Goal: Task Accomplishment & Management: Use online tool/utility

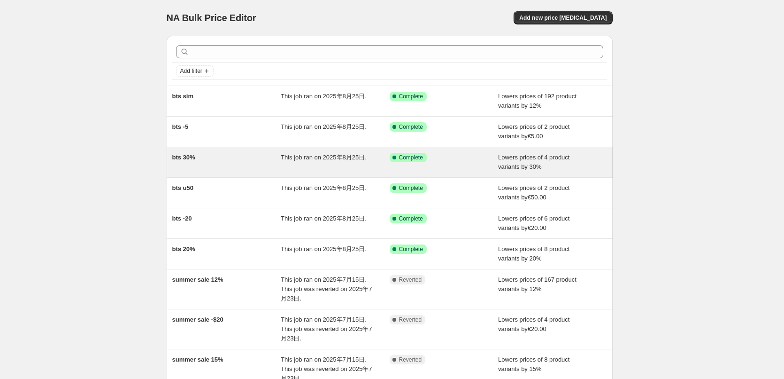
click at [469, 163] on div "Success Complete Complete" at bounding box center [444, 162] width 109 height 19
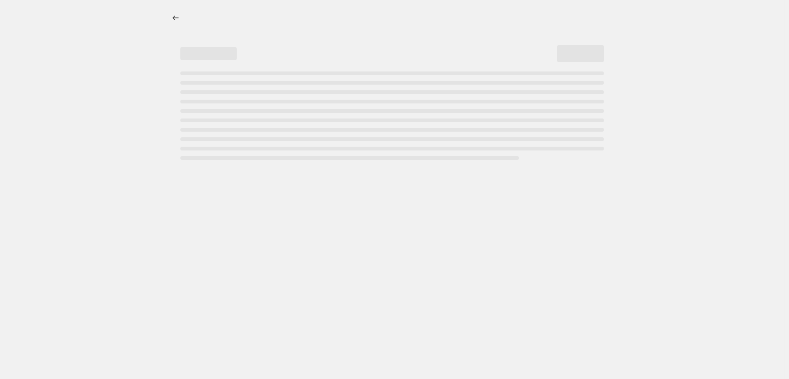
select select "percentage"
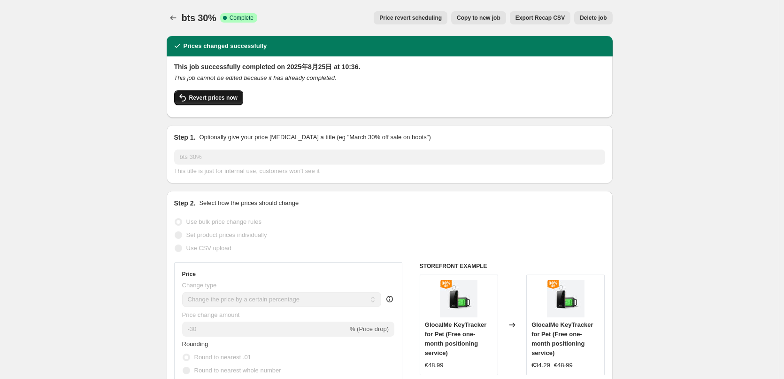
click at [233, 100] on span "Revert prices now" at bounding box center [213, 98] width 48 height 8
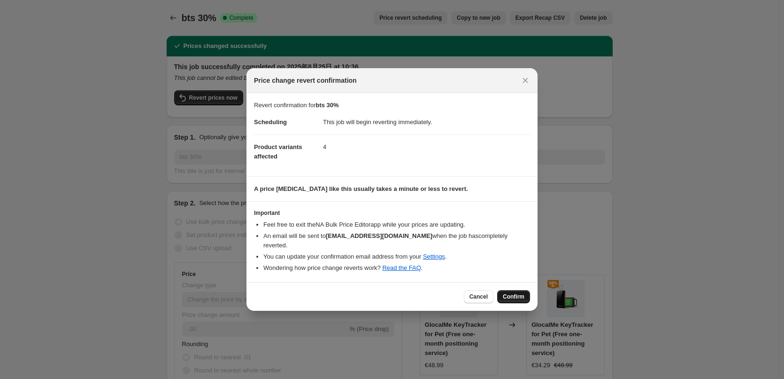
drag, startPoint x: 508, startPoint y: 289, endPoint x: 517, endPoint y: 278, distance: 14.4
click at [507, 293] on span "Confirm" at bounding box center [514, 297] width 22 height 8
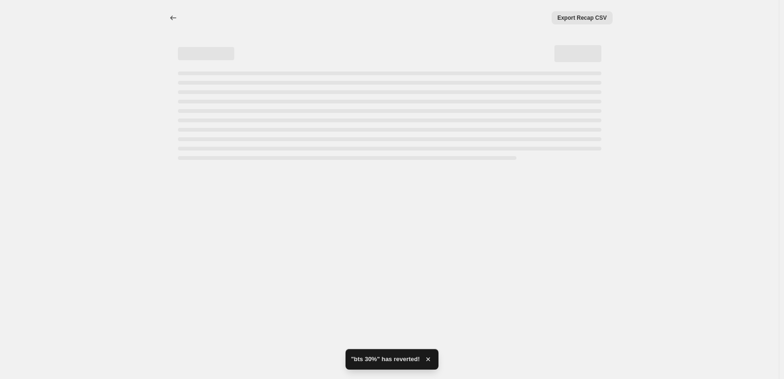
select select "percentage"
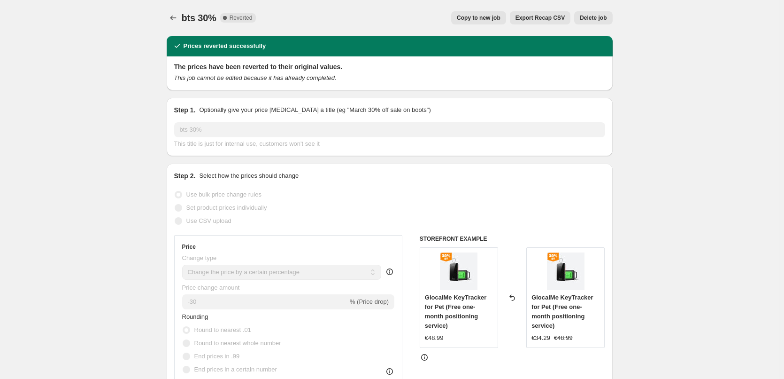
click at [487, 15] on span "Copy to new job" at bounding box center [479, 18] width 44 height 8
select select "percentage"
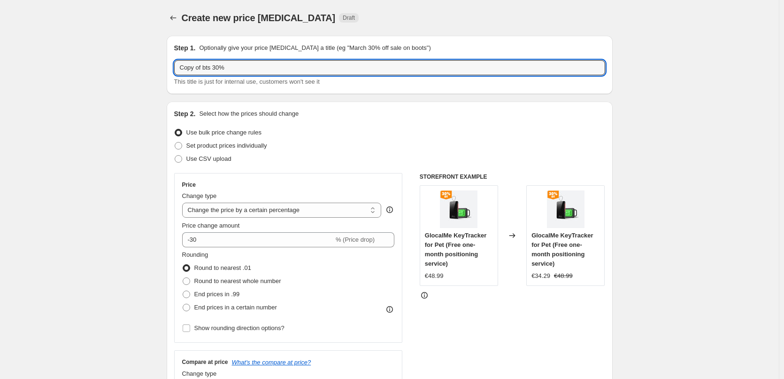
drag, startPoint x: 206, startPoint y: 68, endPoint x: 150, endPoint y: 67, distance: 55.9
type input "bts 30%"
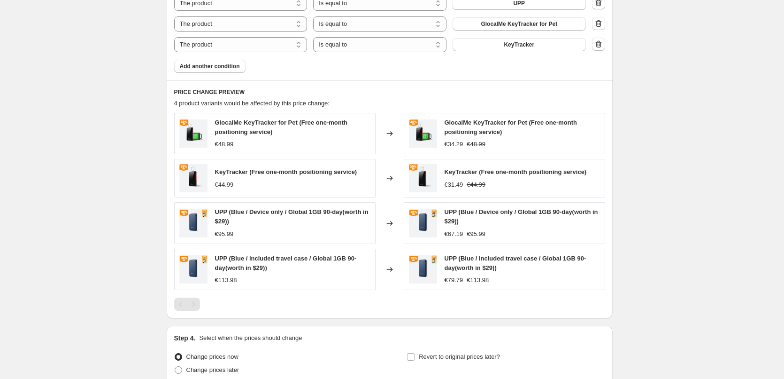
scroll to position [423, 0]
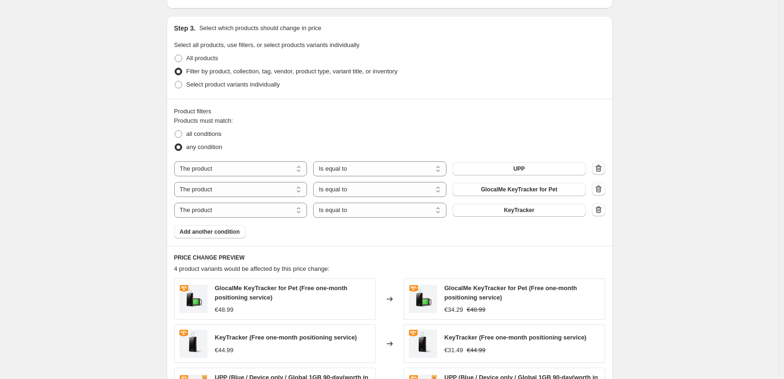
click at [600, 169] on icon "button" at bounding box center [599, 168] width 1 height 3
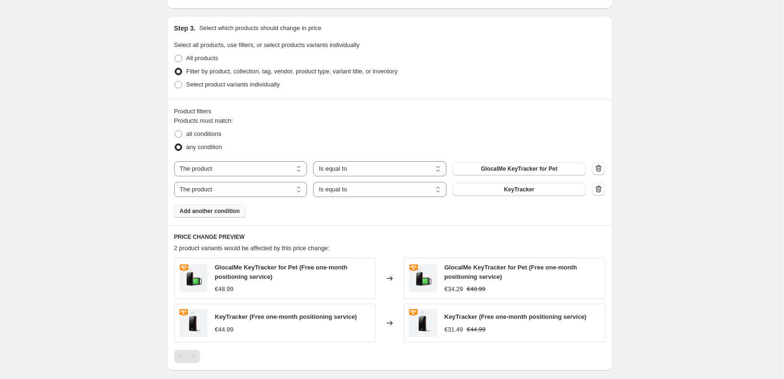
click at [219, 211] on span "Add another condition" at bounding box center [210, 211] width 60 height 8
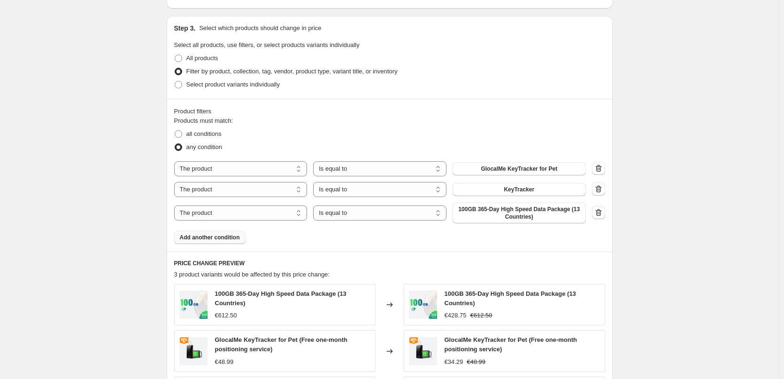
click at [508, 213] on span "100GB 365-Day High Speed Data Package (13 Countries)" at bounding box center [519, 212] width 122 height 15
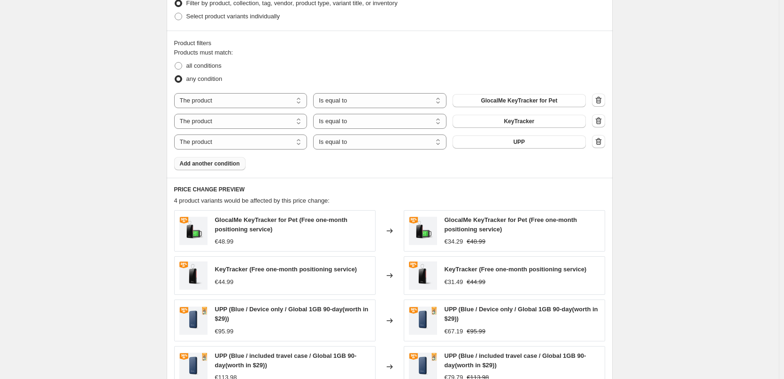
scroll to position [470, 0]
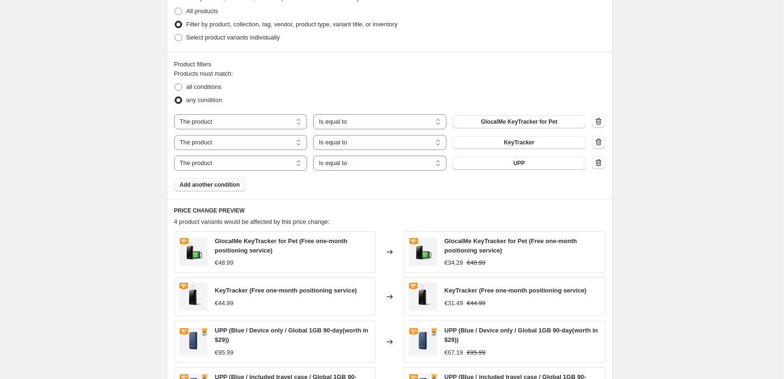
click at [598, 163] on icon "button" at bounding box center [597, 163] width 1 height 3
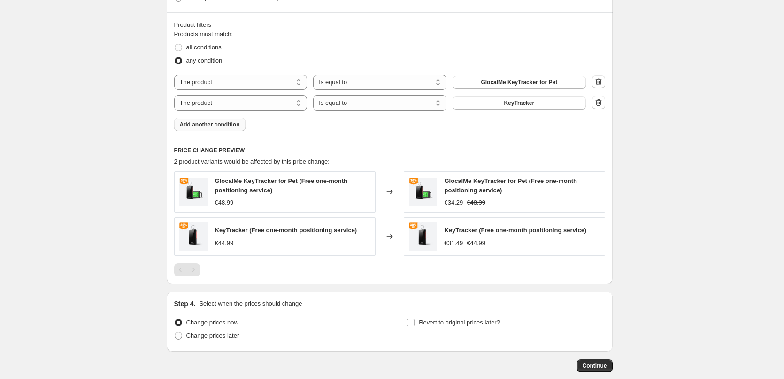
scroll to position [560, 0]
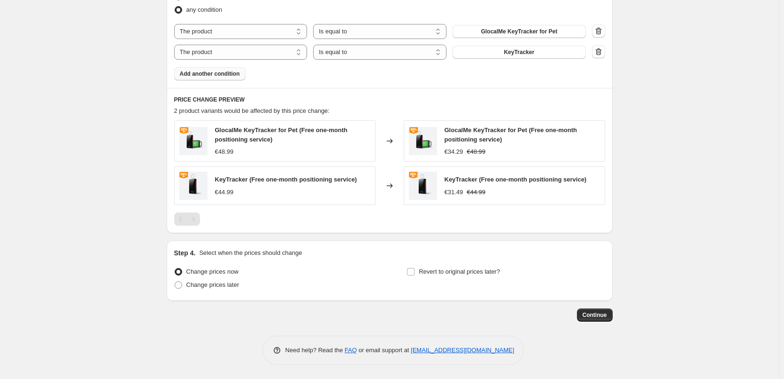
click at [607, 315] on span "Continue" at bounding box center [595, 315] width 24 height 8
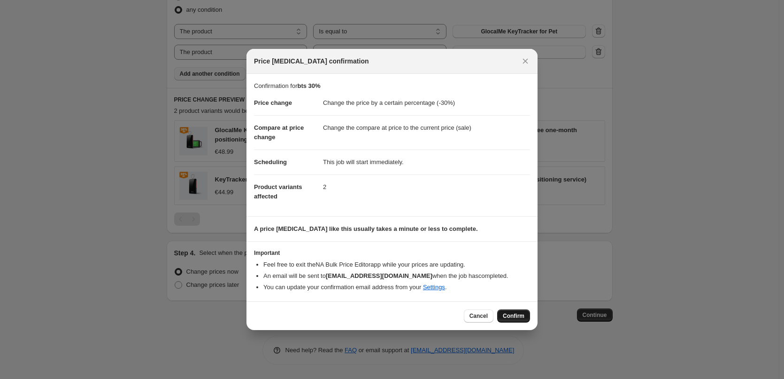
click at [510, 313] on span "Confirm" at bounding box center [514, 316] width 22 height 8
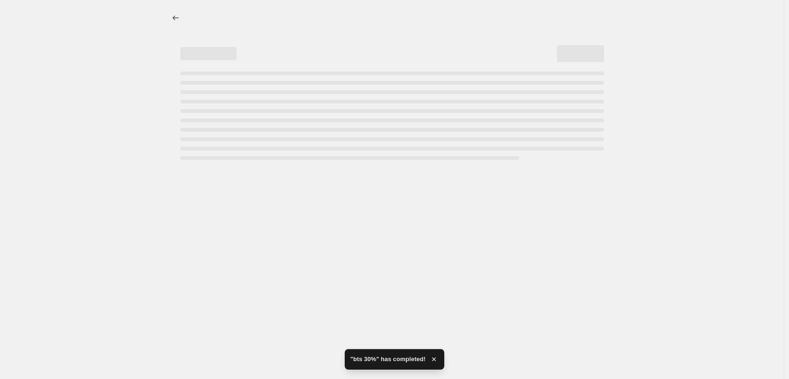
select select "percentage"
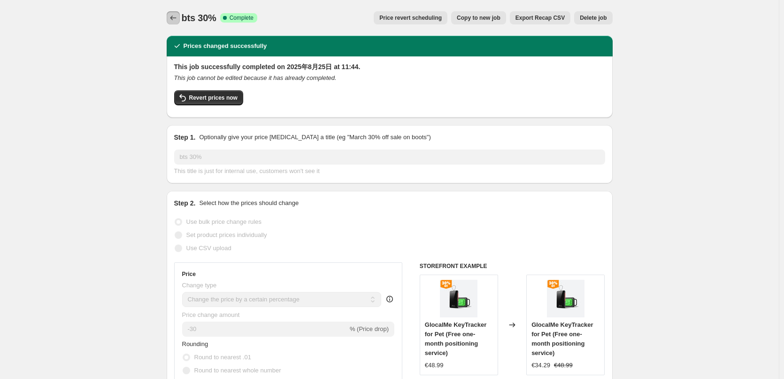
click at [178, 19] on icon "Price change jobs" at bounding box center [173, 17] width 9 height 9
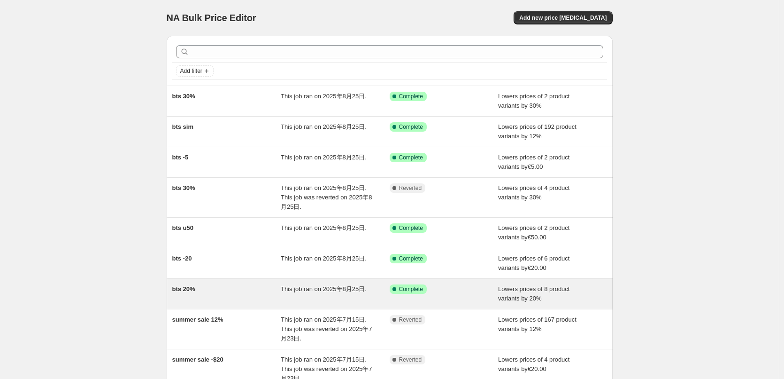
click at [452, 287] on div "Success Complete Complete" at bounding box center [437, 288] width 95 height 9
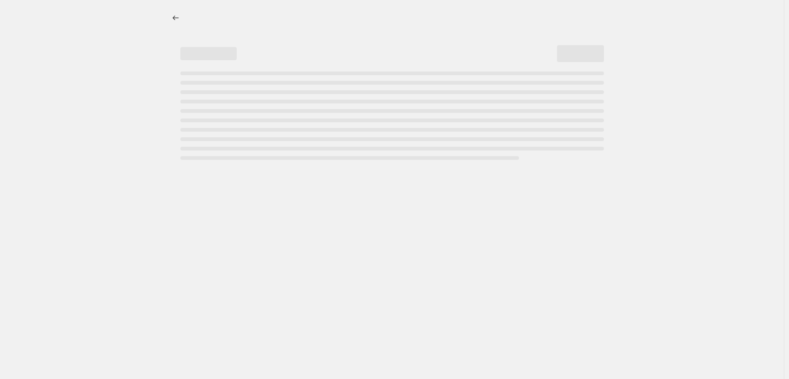
select select "percentage"
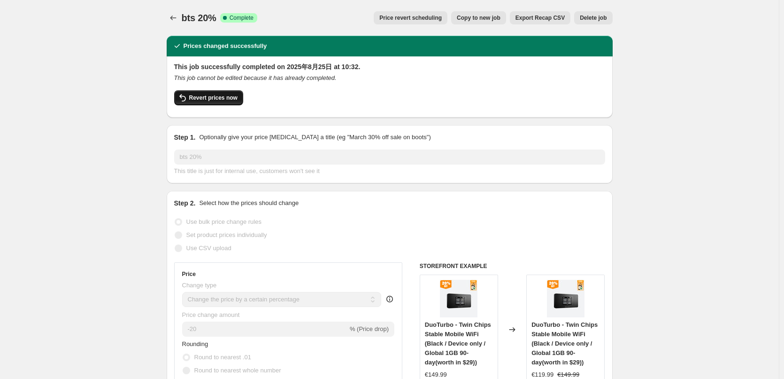
click at [215, 95] on span "Revert prices now" at bounding box center [213, 98] width 48 height 8
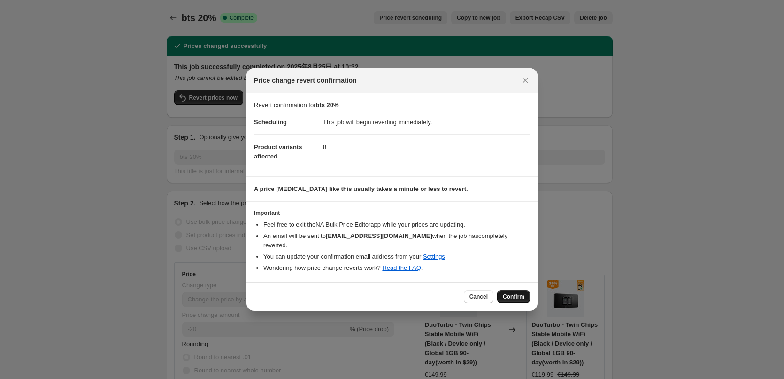
click at [510, 293] on span "Confirm" at bounding box center [514, 297] width 22 height 8
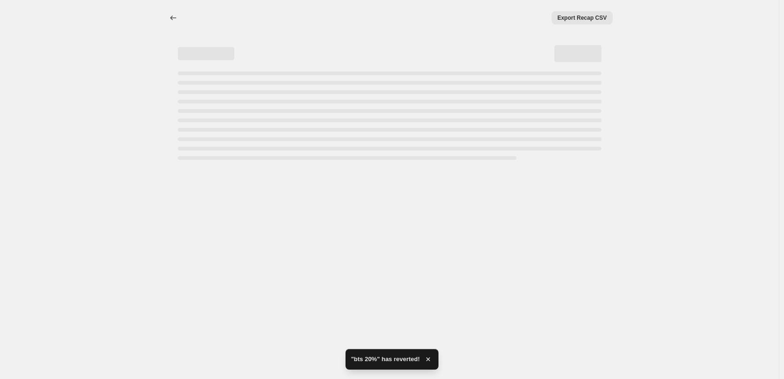
select select "percentage"
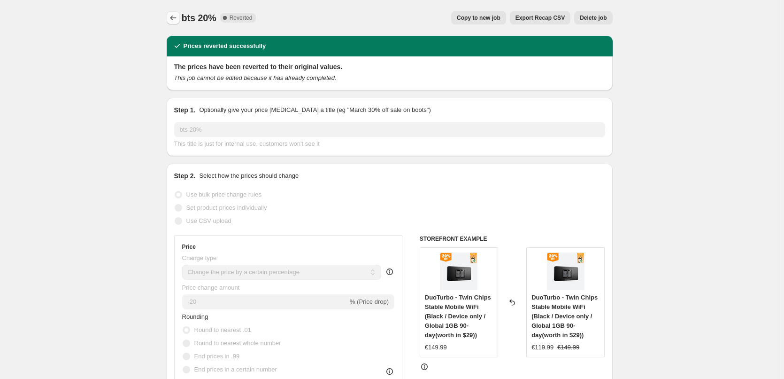
click at [178, 17] on icon "Price change jobs" at bounding box center [173, 17] width 9 height 9
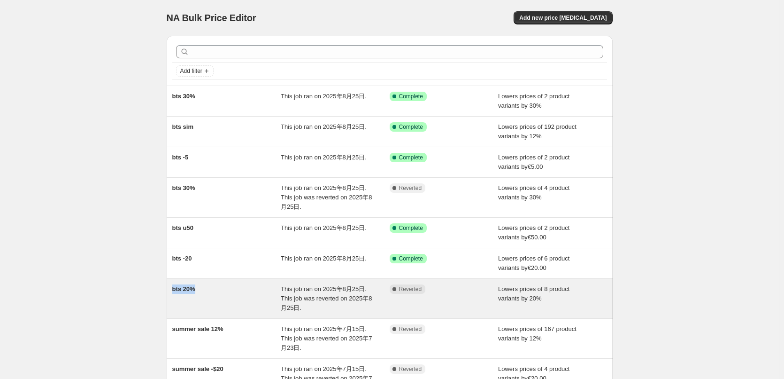
drag, startPoint x: 166, startPoint y: 286, endPoint x: 198, endPoint y: 285, distance: 32.4
click at [198, 285] on div "Add filter bts 30% This job ran on 2025年8月25日. Success Complete Complete Lowers…" at bounding box center [386, 250] width 454 height 445
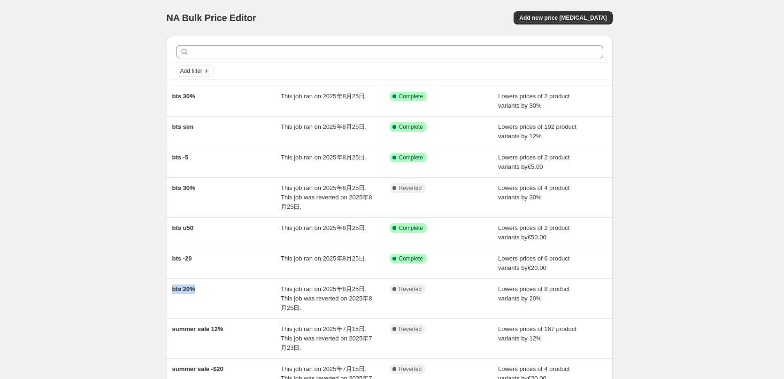
copy span "bts 20%"
click at [731, 54] on div "NA Bulk Price Editor. This page is ready NA Bulk Price Editor Add new price [ME…" at bounding box center [389, 265] width 779 height 531
click at [567, 15] on span "Add new price [MEDICAL_DATA]" at bounding box center [562, 18] width 87 height 8
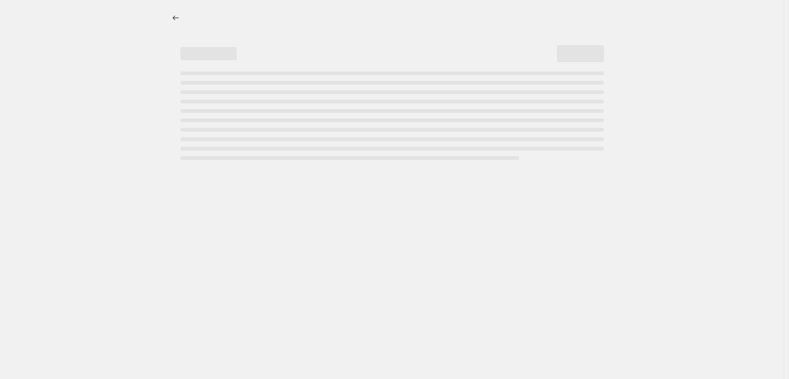
select select "percentage"
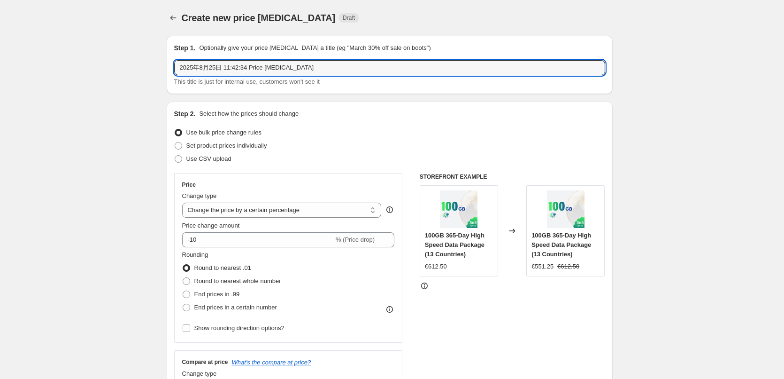
drag, startPoint x: 341, startPoint y: 68, endPoint x: 130, endPoint y: 68, distance: 210.9
paste input "bts 20%"
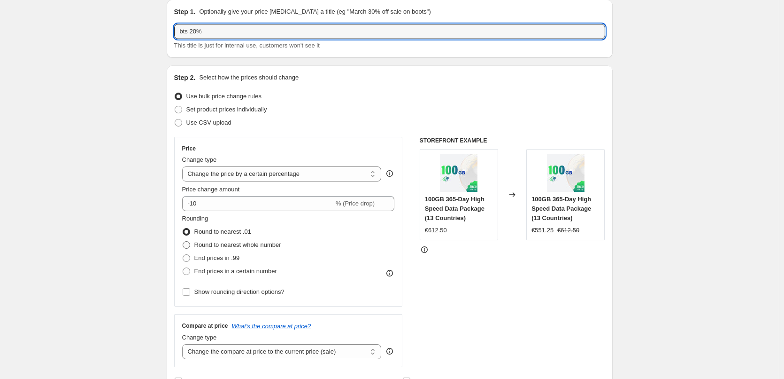
scroll to position [94, 0]
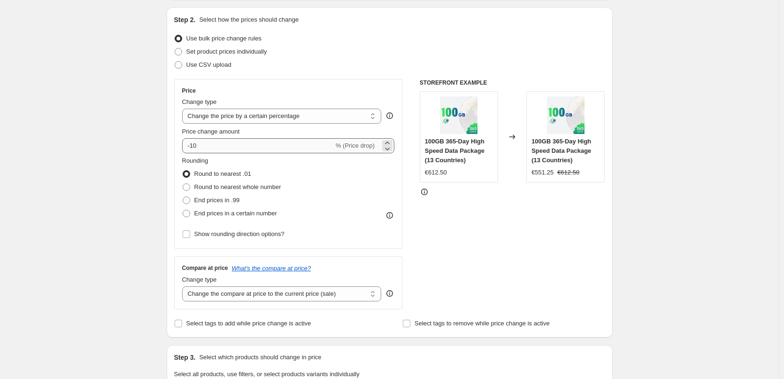
type input "bts 20%"
drag, startPoint x: 194, startPoint y: 145, endPoint x: 206, endPoint y: 145, distance: 12.2
click at [206, 145] on input "-10" at bounding box center [258, 145] width 152 height 15
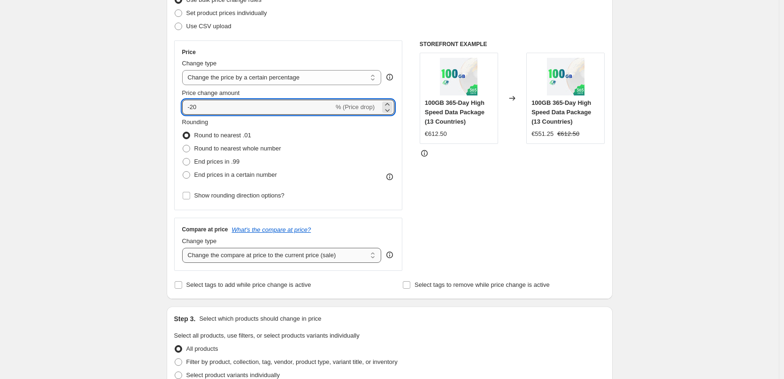
scroll to position [329, 0]
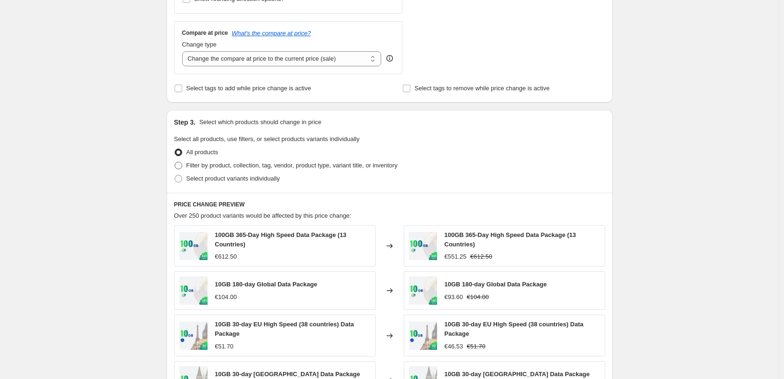
type input "-20"
click at [239, 165] on span "Filter by product, collection, tag, vendor, product type, variant title, or inv…" at bounding box center [291, 165] width 211 height 7
click at [175, 162] on input "Filter by product, collection, tag, vendor, product type, variant title, or inv…" at bounding box center [175, 162] width 0 height 0
radio input "true"
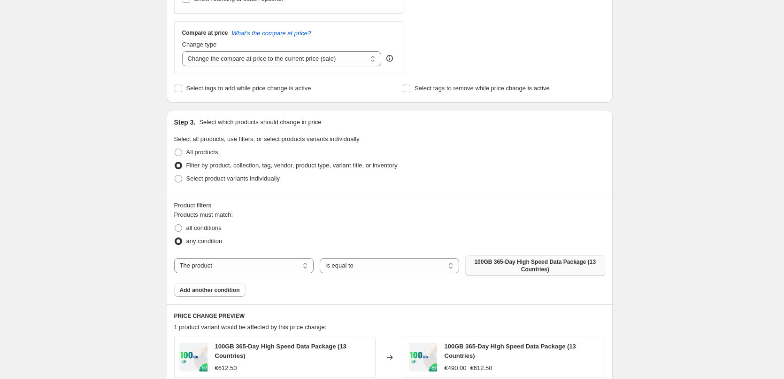
click at [529, 276] on button "100GB 365-Day High Speed Data Package (13 Countries)" at bounding box center [534, 265] width 139 height 21
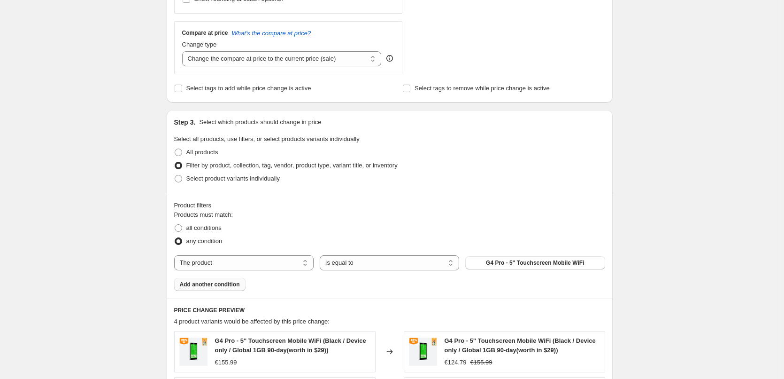
click at [210, 283] on span "Add another condition" at bounding box center [210, 284] width 60 height 8
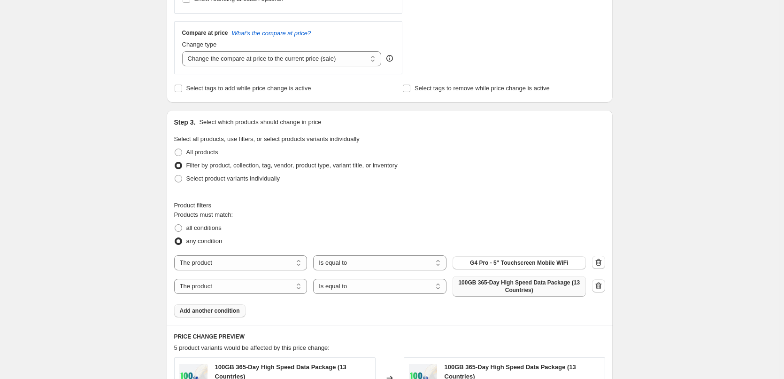
click at [510, 285] on span "100GB 365-Day High Speed Data Package (13 Countries)" at bounding box center [519, 285] width 122 height 15
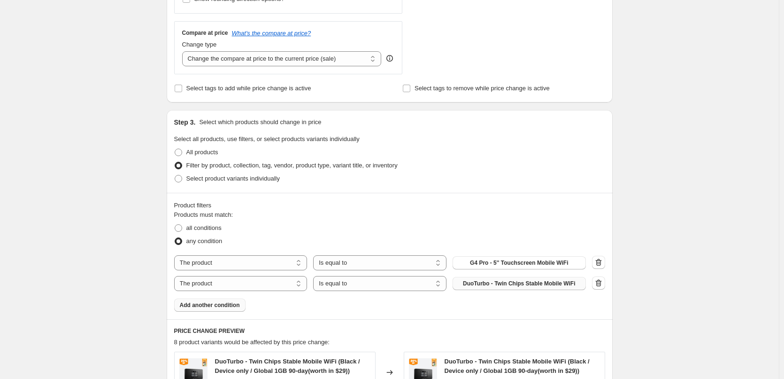
click at [678, 275] on div "Create new price [MEDICAL_DATA]. This page is ready Create new price [MEDICAL_D…" at bounding box center [389, 220] width 779 height 1099
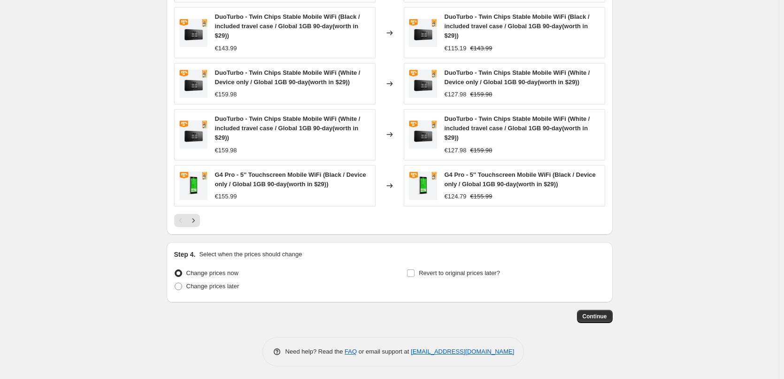
scroll to position [721, 0]
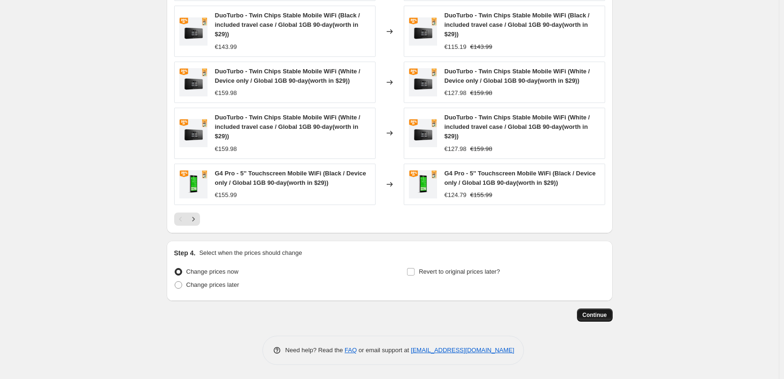
click at [595, 314] on span "Continue" at bounding box center [595, 315] width 24 height 8
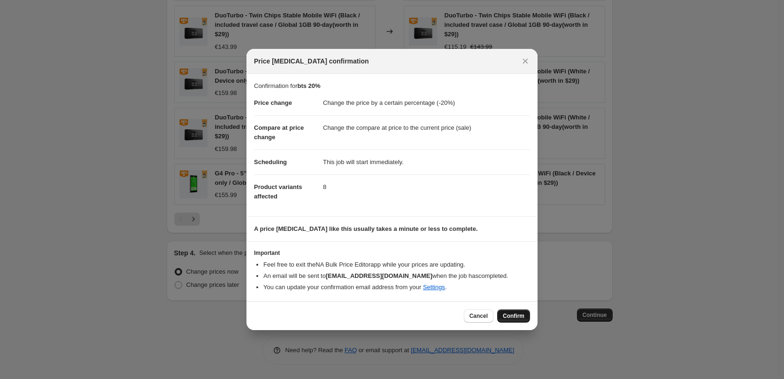
click at [518, 311] on button "Confirm" at bounding box center [513, 315] width 33 height 13
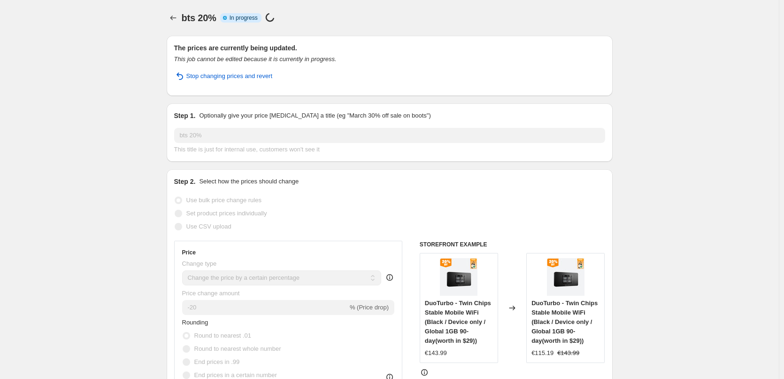
select select "percentage"
